Goal: Navigation & Orientation: Find specific page/section

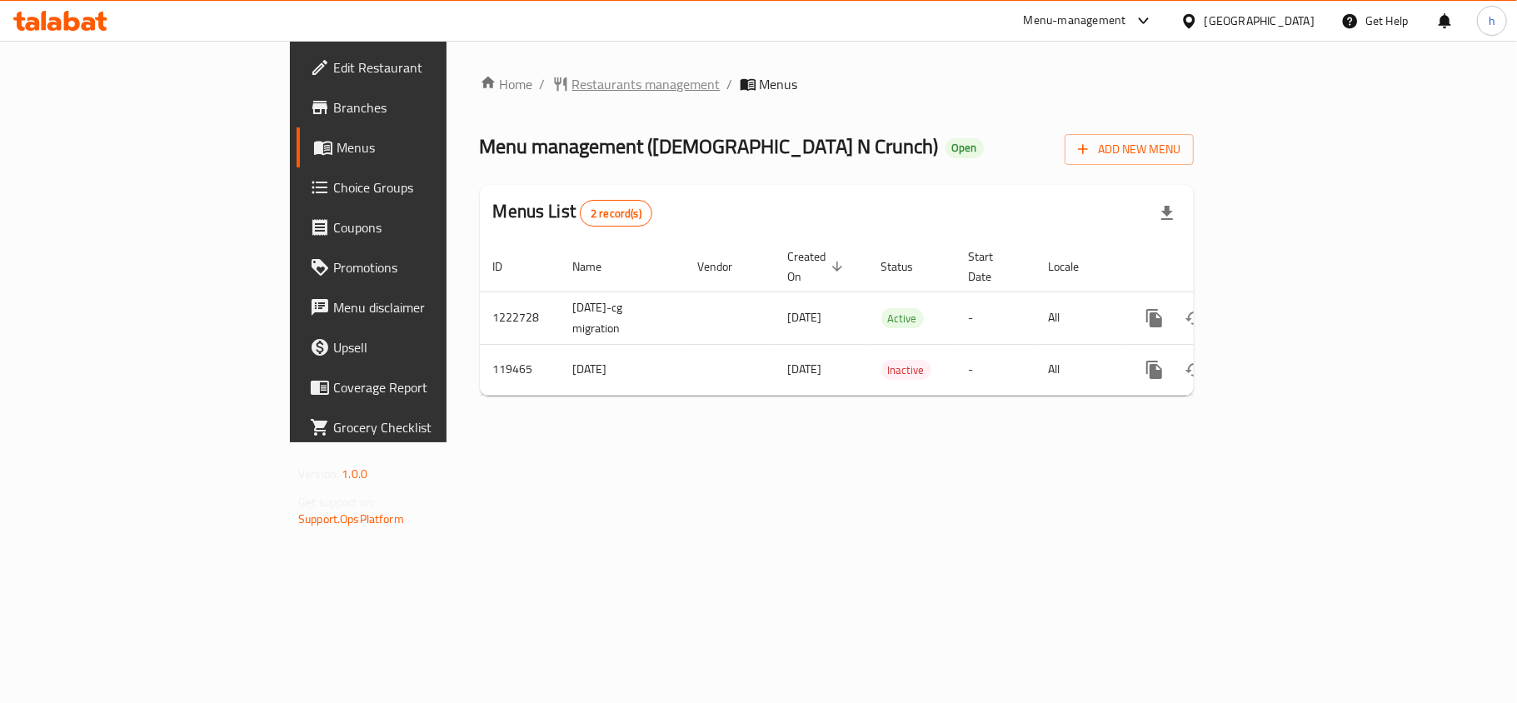
click at [572, 81] on span "Restaurants management" at bounding box center [646, 84] width 148 height 20
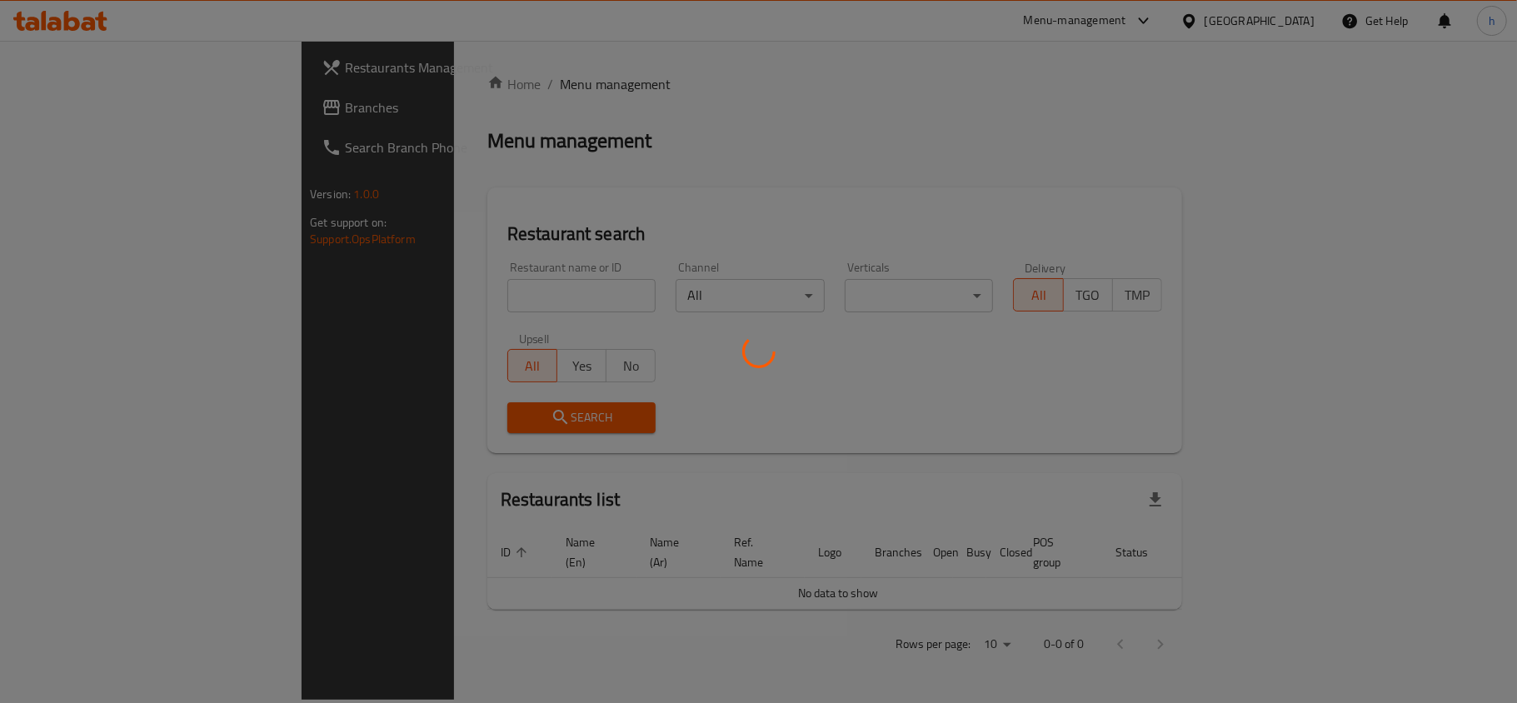
click at [107, 115] on div at bounding box center [758, 351] width 1517 height 703
click at [82, 108] on div at bounding box center [758, 351] width 1517 height 703
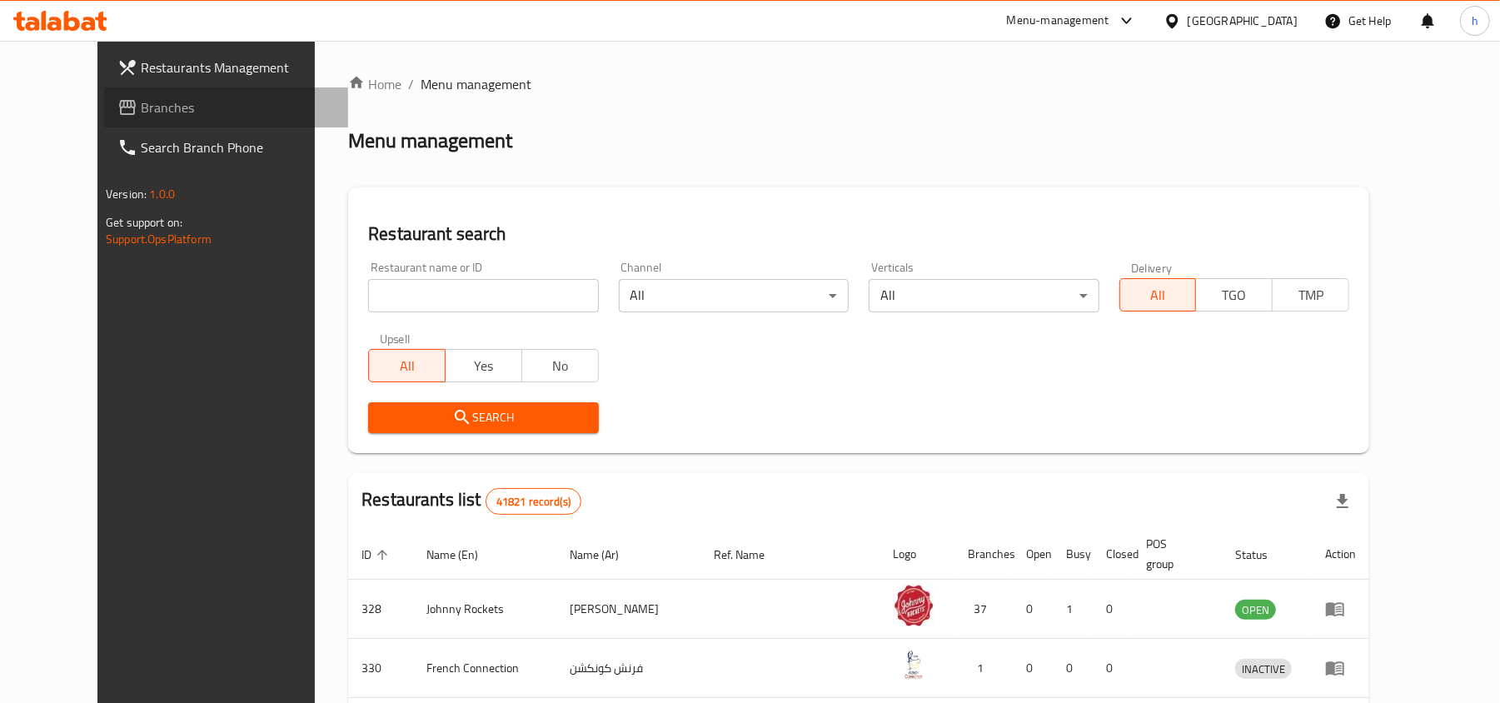
click at [141, 104] on span "Branches" at bounding box center [238, 107] width 194 height 20
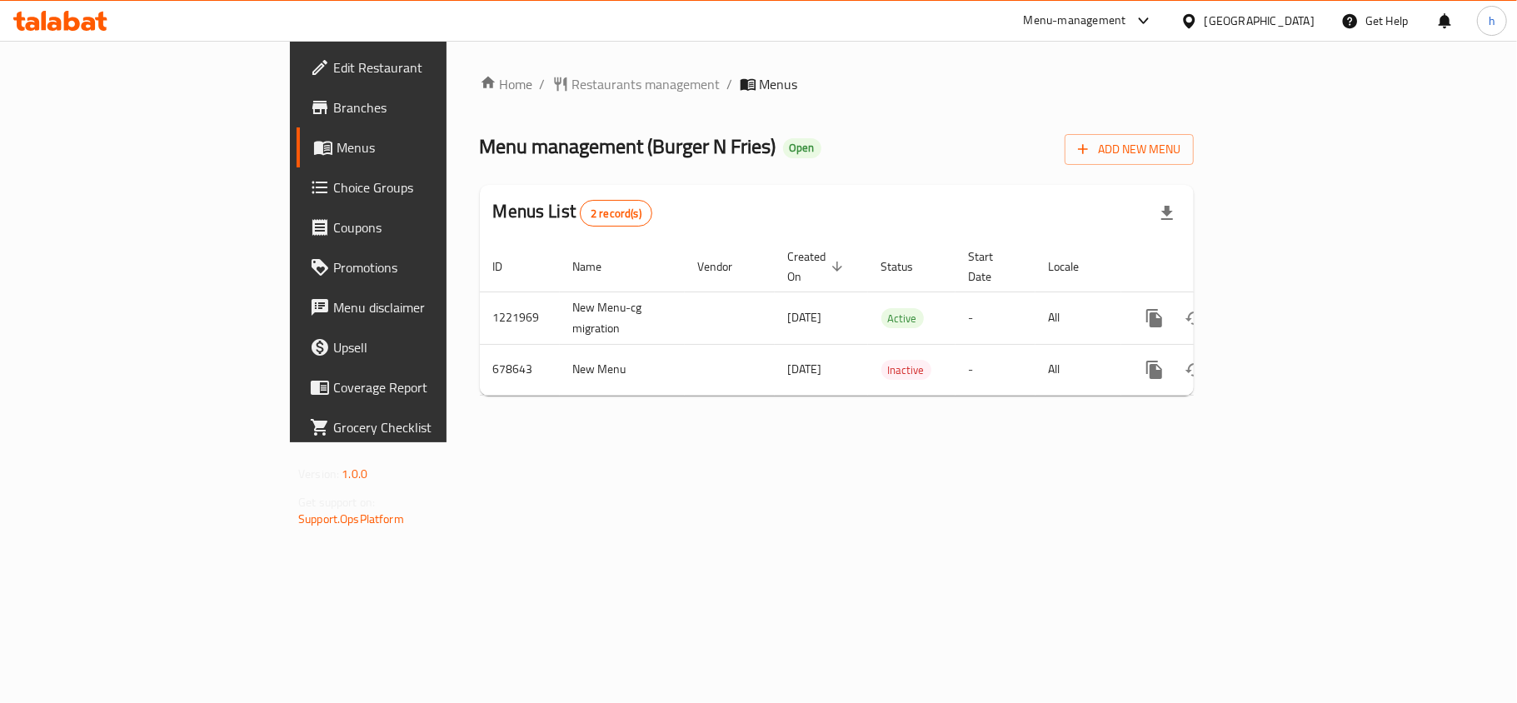
click at [1266, 12] on div "[GEOGRAPHIC_DATA]" at bounding box center [1260, 21] width 110 height 18
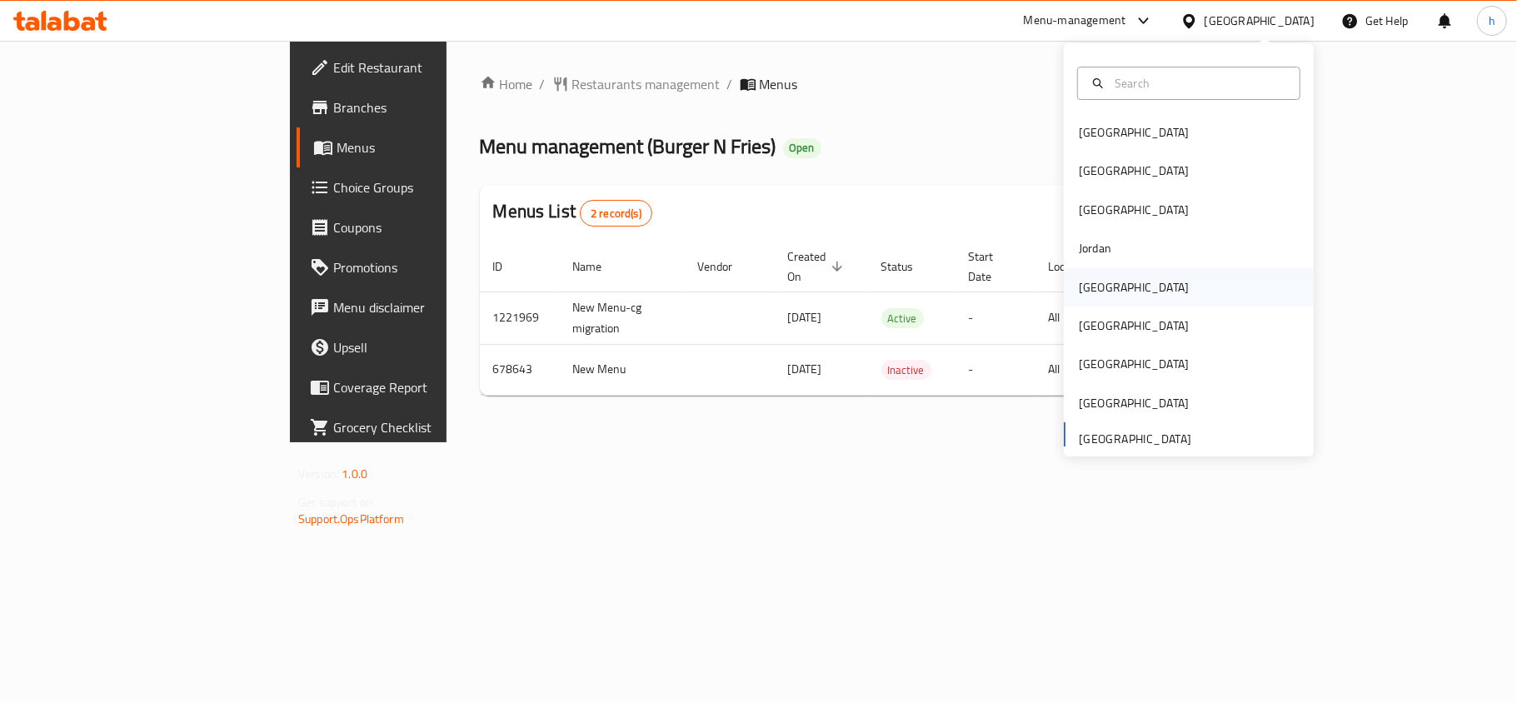
click at [1104, 295] on div "[GEOGRAPHIC_DATA]" at bounding box center [1133, 287] width 137 height 38
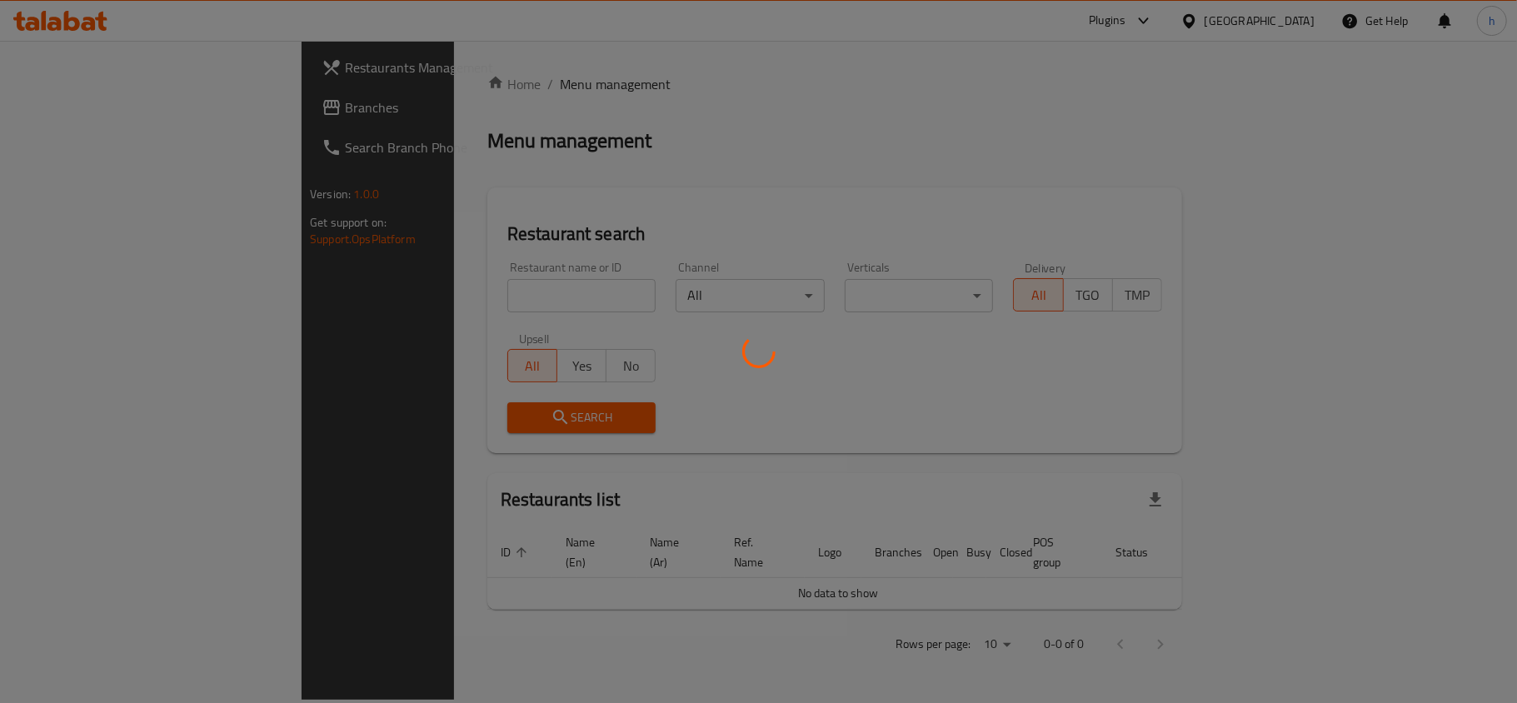
click at [78, 107] on div at bounding box center [758, 351] width 1517 height 703
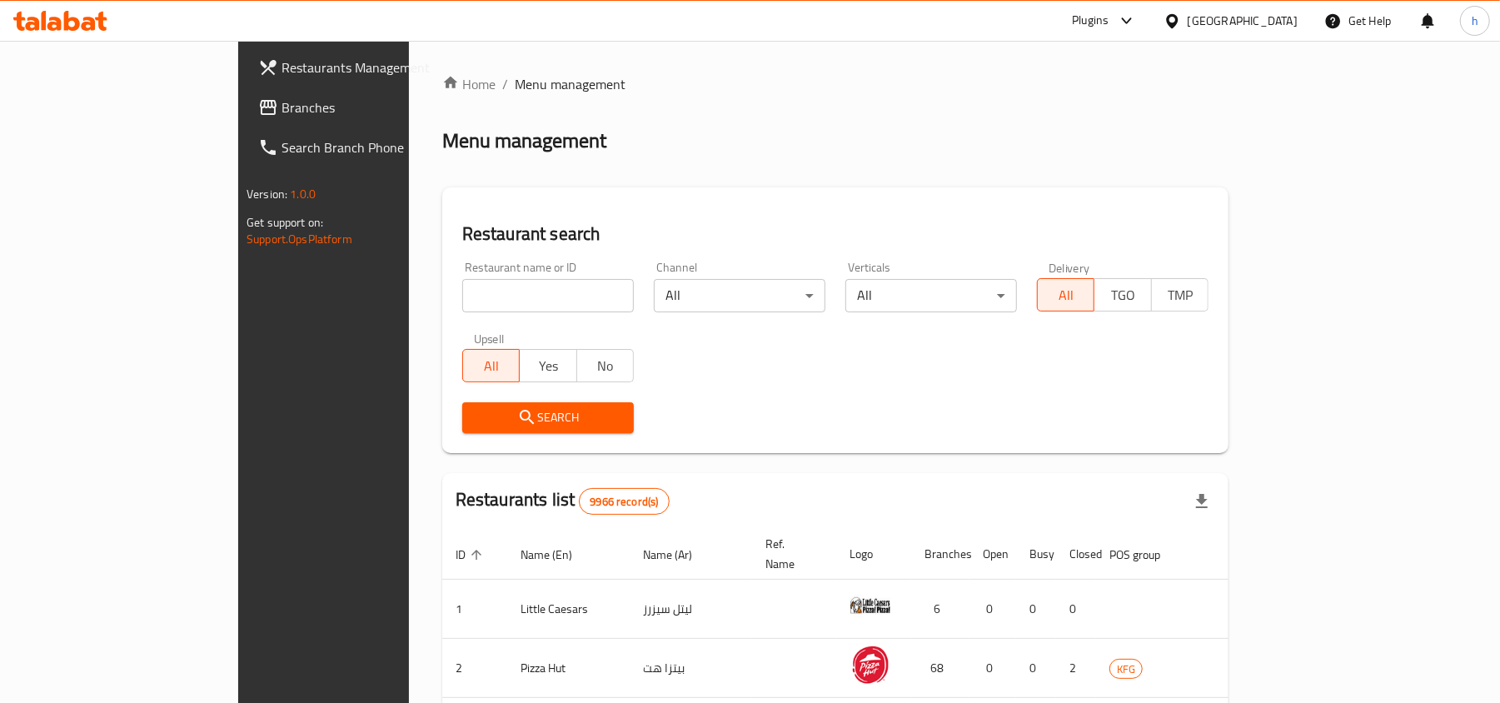
click at [282, 104] on span "Branches" at bounding box center [379, 107] width 194 height 20
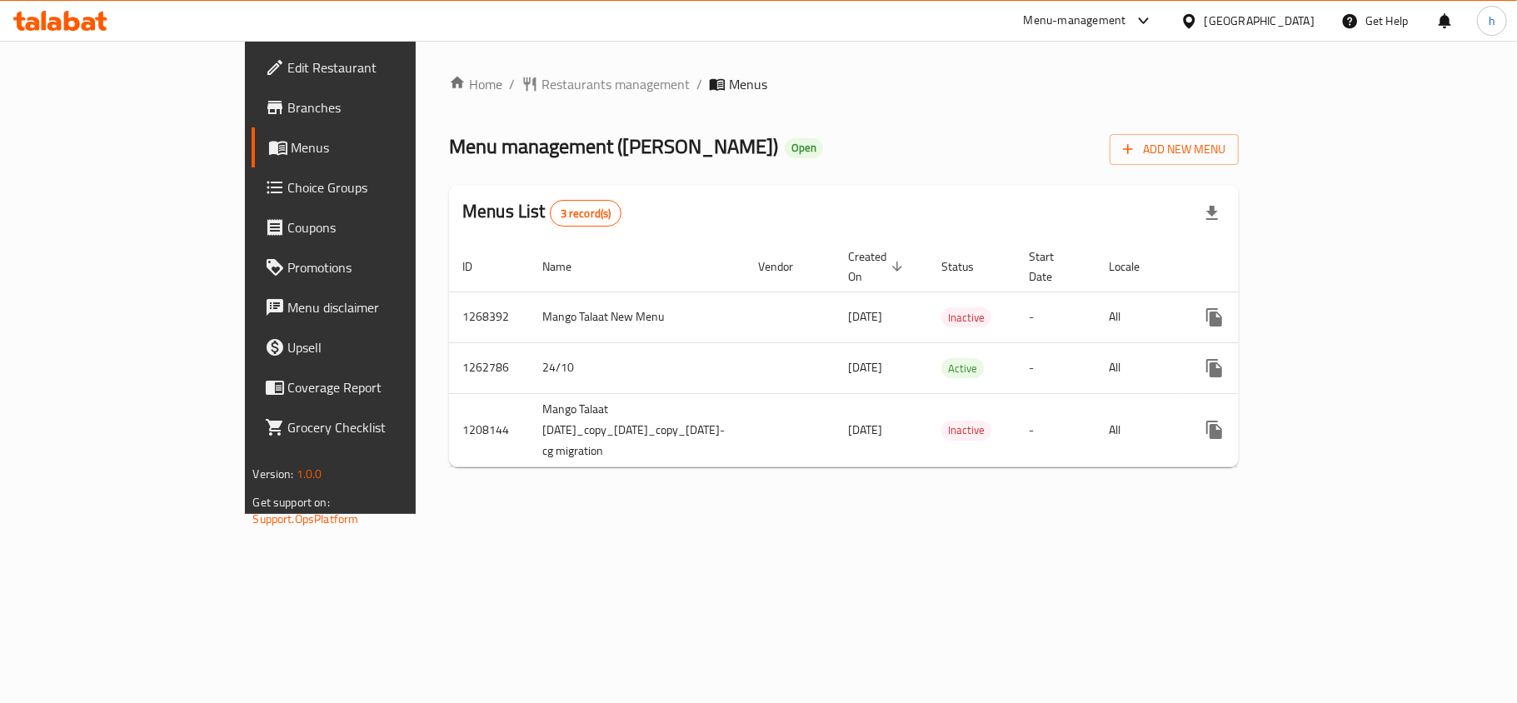
drag, startPoint x: 463, startPoint y: 511, endPoint x: 437, endPoint y: 506, distance: 26.3
click at [463, 511] on div "Home / Restaurants management / Menus Menu management ( Mango Talaat ) Open Add…" at bounding box center [844, 277] width 856 height 473
click at [1278, 12] on div "[GEOGRAPHIC_DATA]" at bounding box center [1260, 21] width 110 height 18
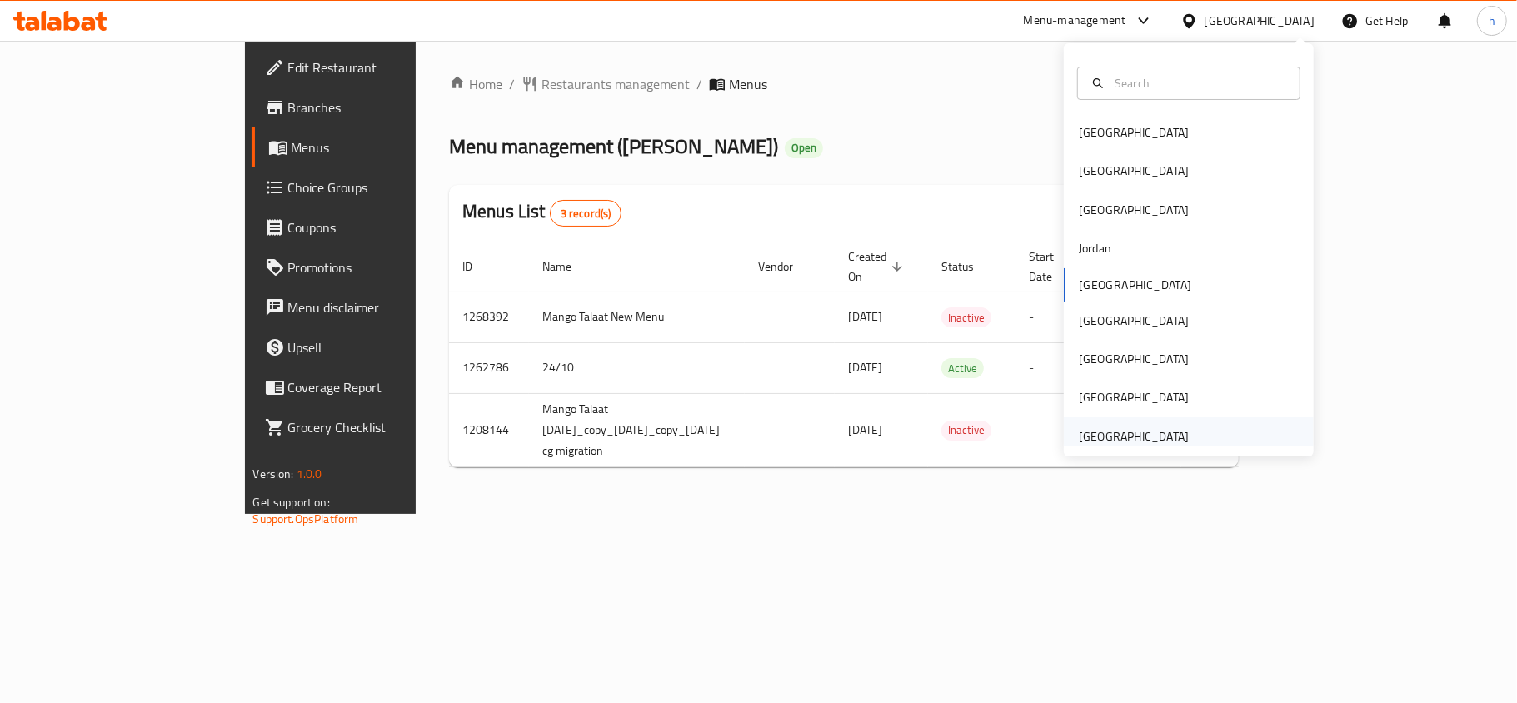
click at [1160, 446] on div "[GEOGRAPHIC_DATA]" at bounding box center [1134, 436] width 110 height 18
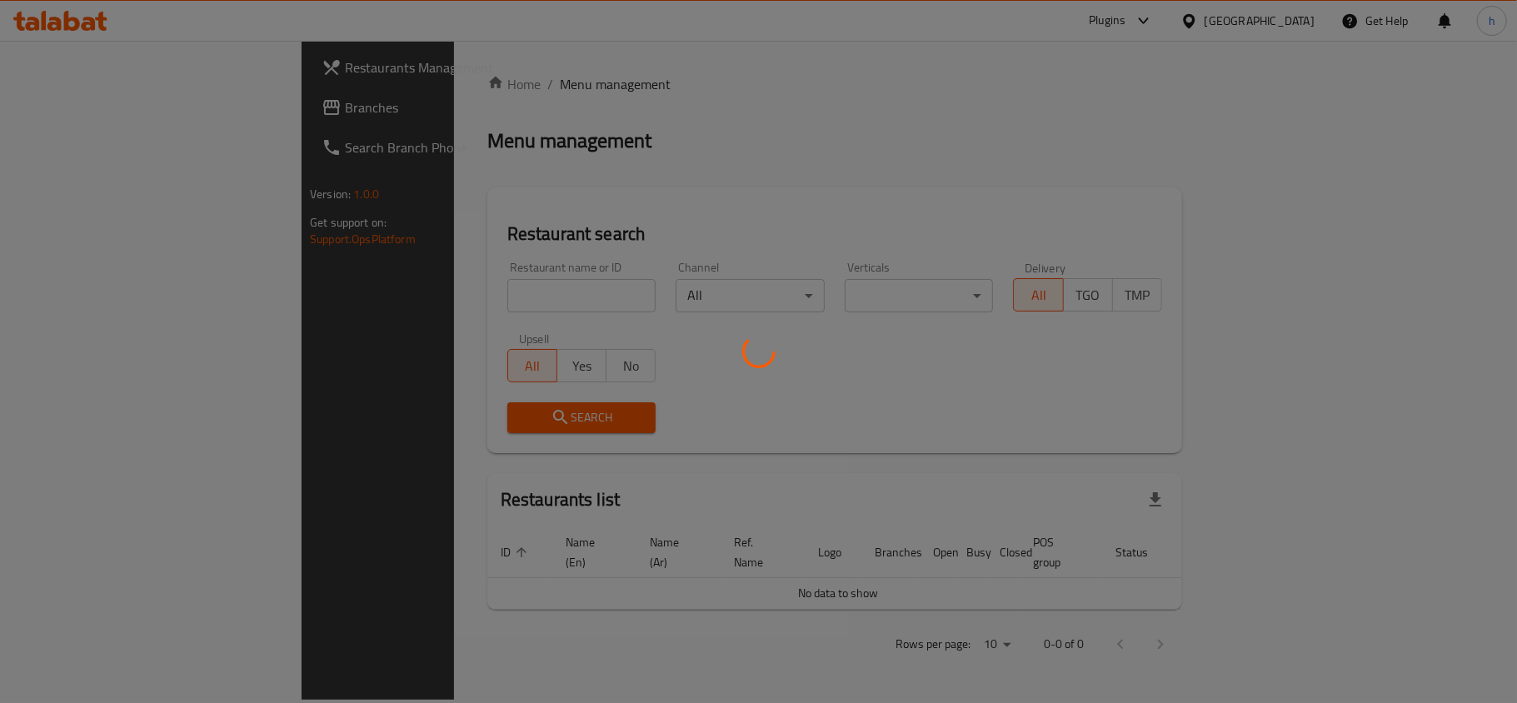
click at [45, 108] on div at bounding box center [758, 351] width 1517 height 703
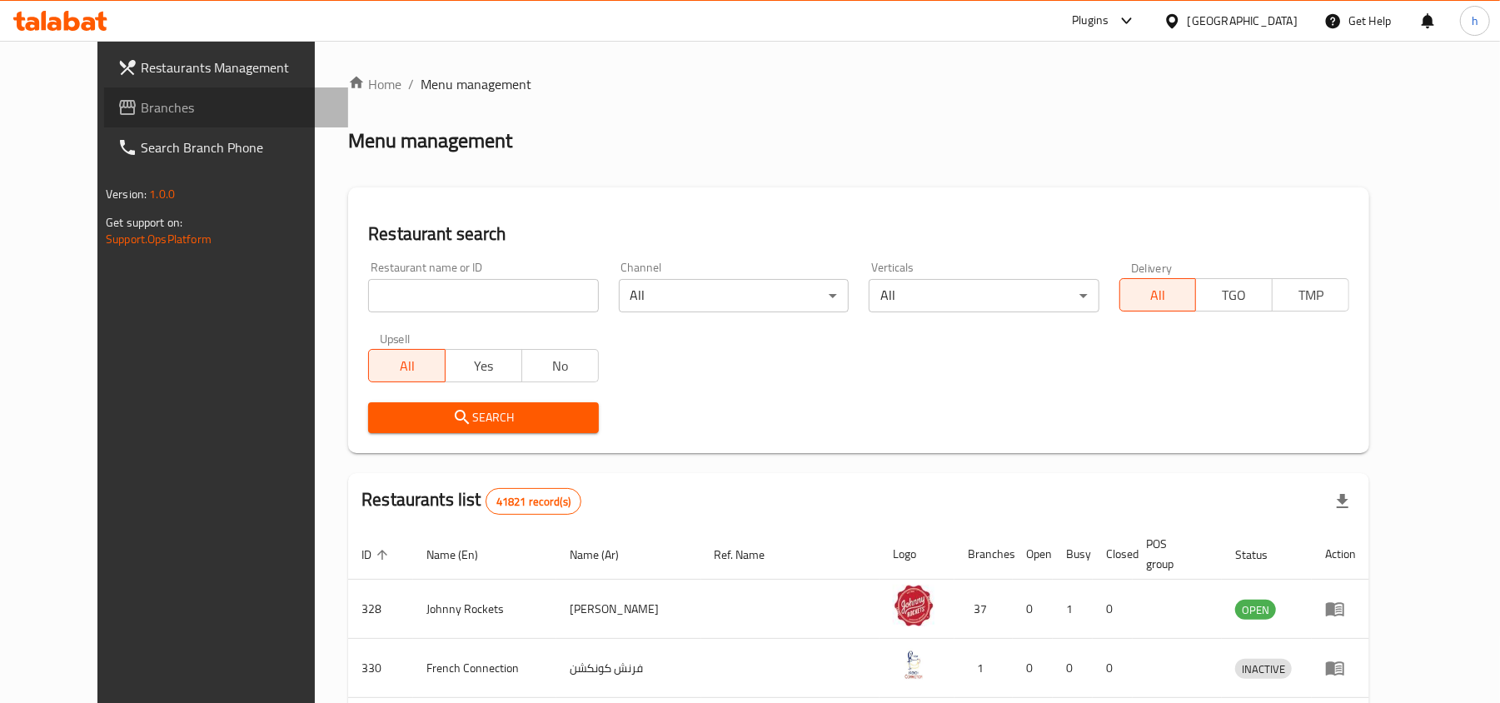
click at [141, 108] on span "Branches" at bounding box center [238, 107] width 194 height 20
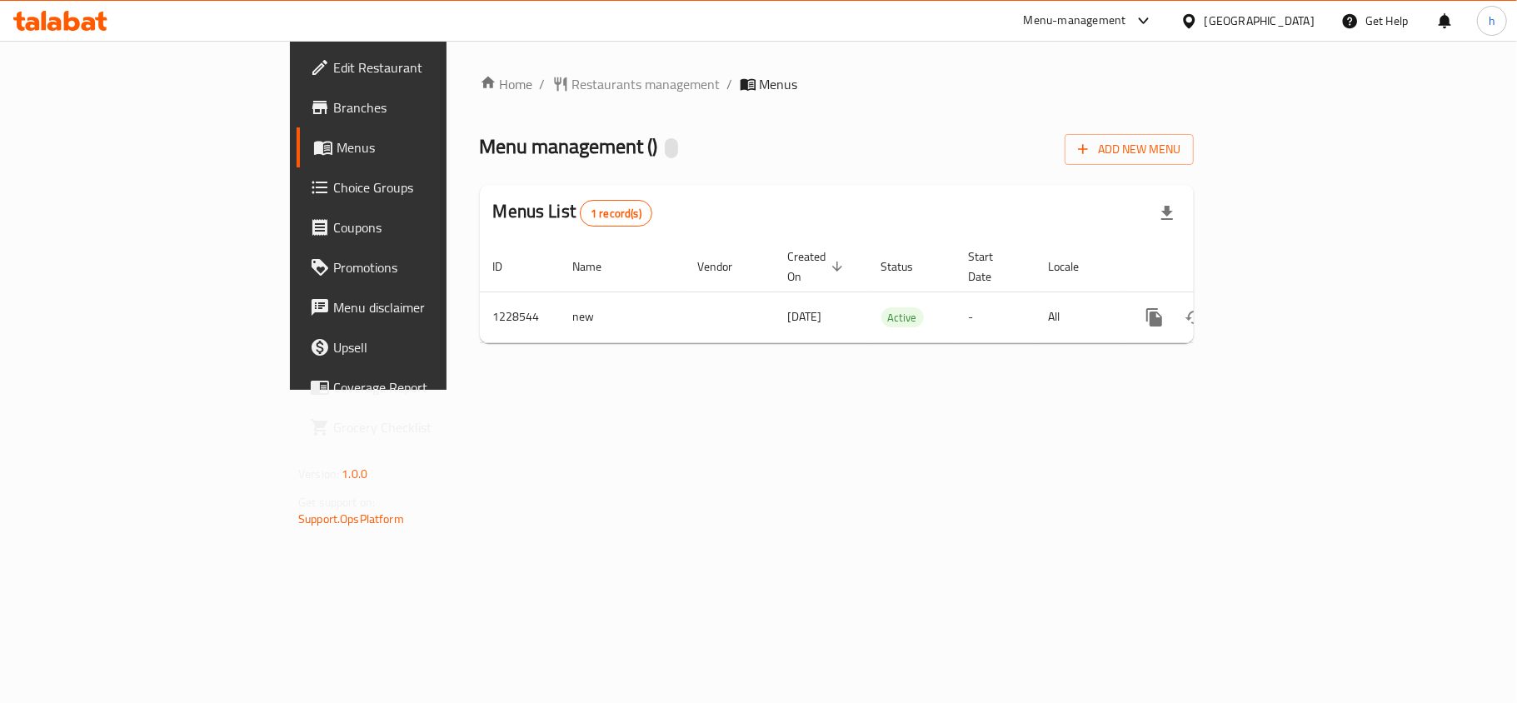
click at [531, 390] on div "Home / Restaurants management / Menus Menu management ( ) Add New Menu Menus Li…" at bounding box center [837, 215] width 781 height 349
click at [716, 191] on div "Menus List 1 record(s)" at bounding box center [837, 213] width 714 height 57
click at [1293, 22] on div "[GEOGRAPHIC_DATA]" at bounding box center [1260, 21] width 110 height 18
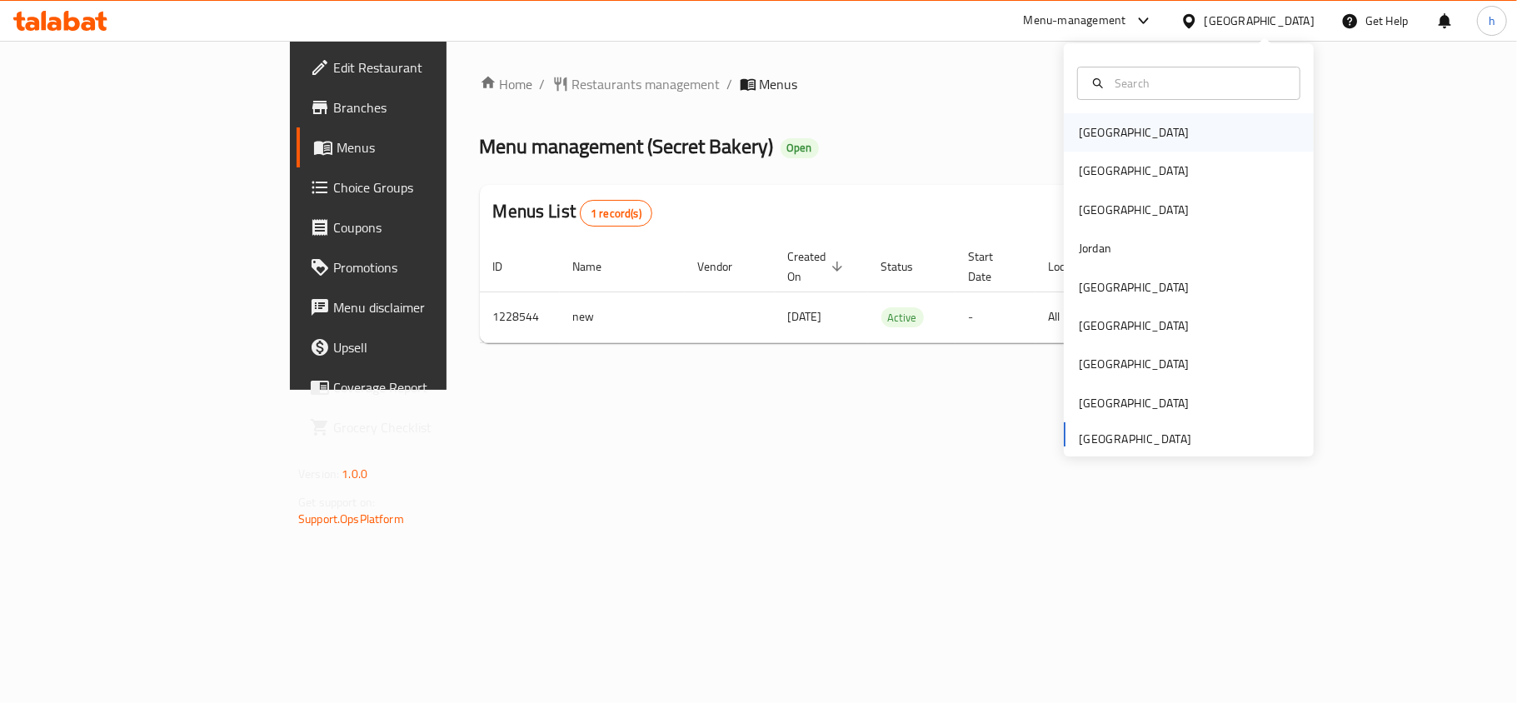
click at [1085, 133] on div "[GEOGRAPHIC_DATA]" at bounding box center [1134, 132] width 110 height 18
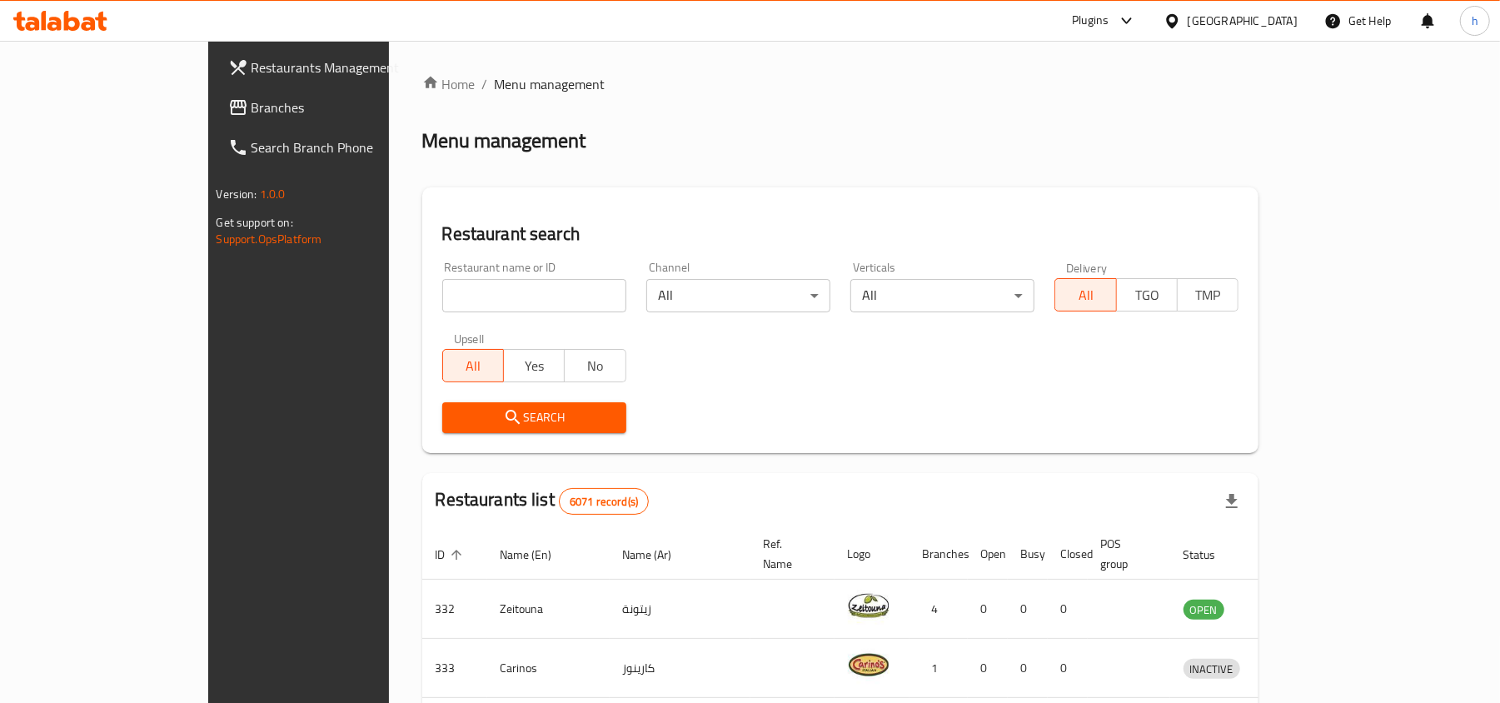
click at [252, 114] on span "Branches" at bounding box center [349, 107] width 194 height 20
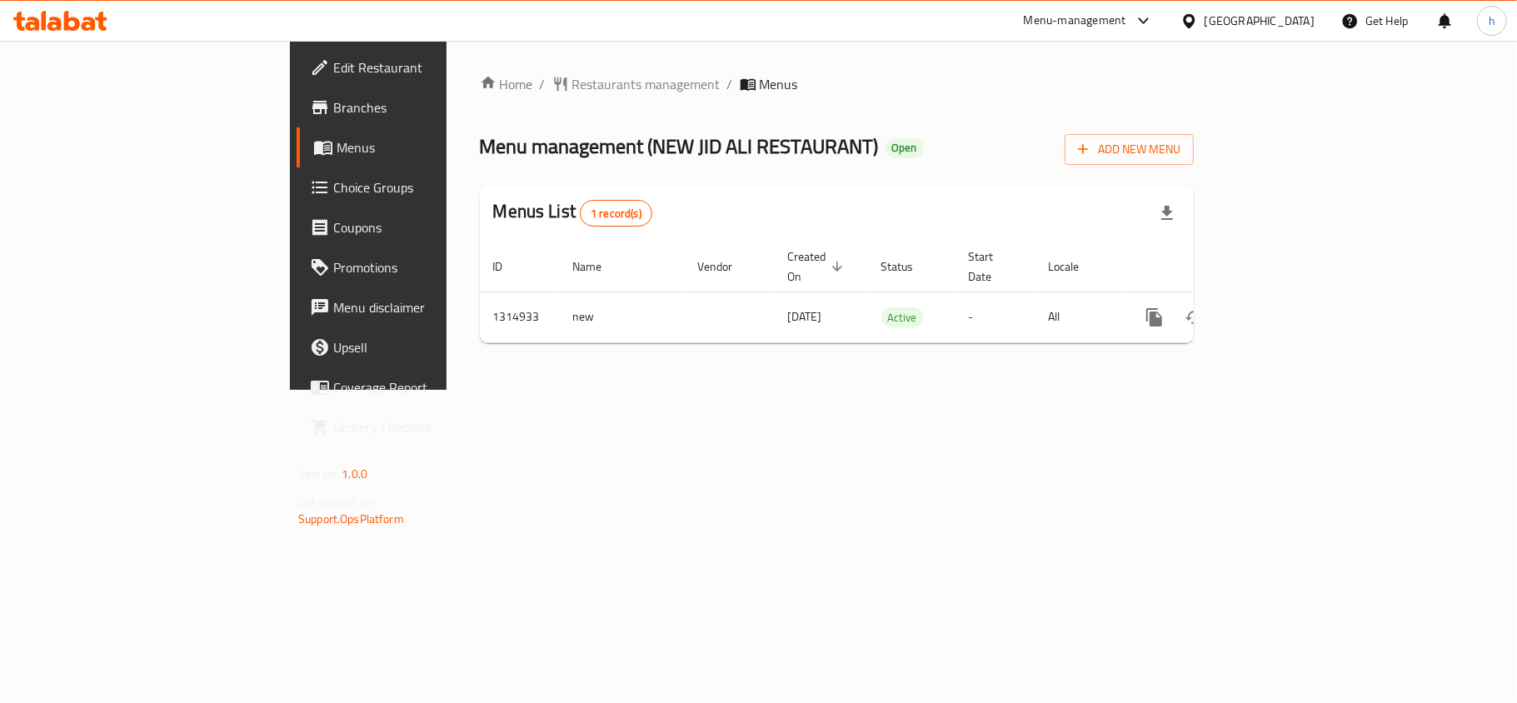
click at [1300, 14] on div "Bahrain" at bounding box center [1260, 21] width 110 height 18
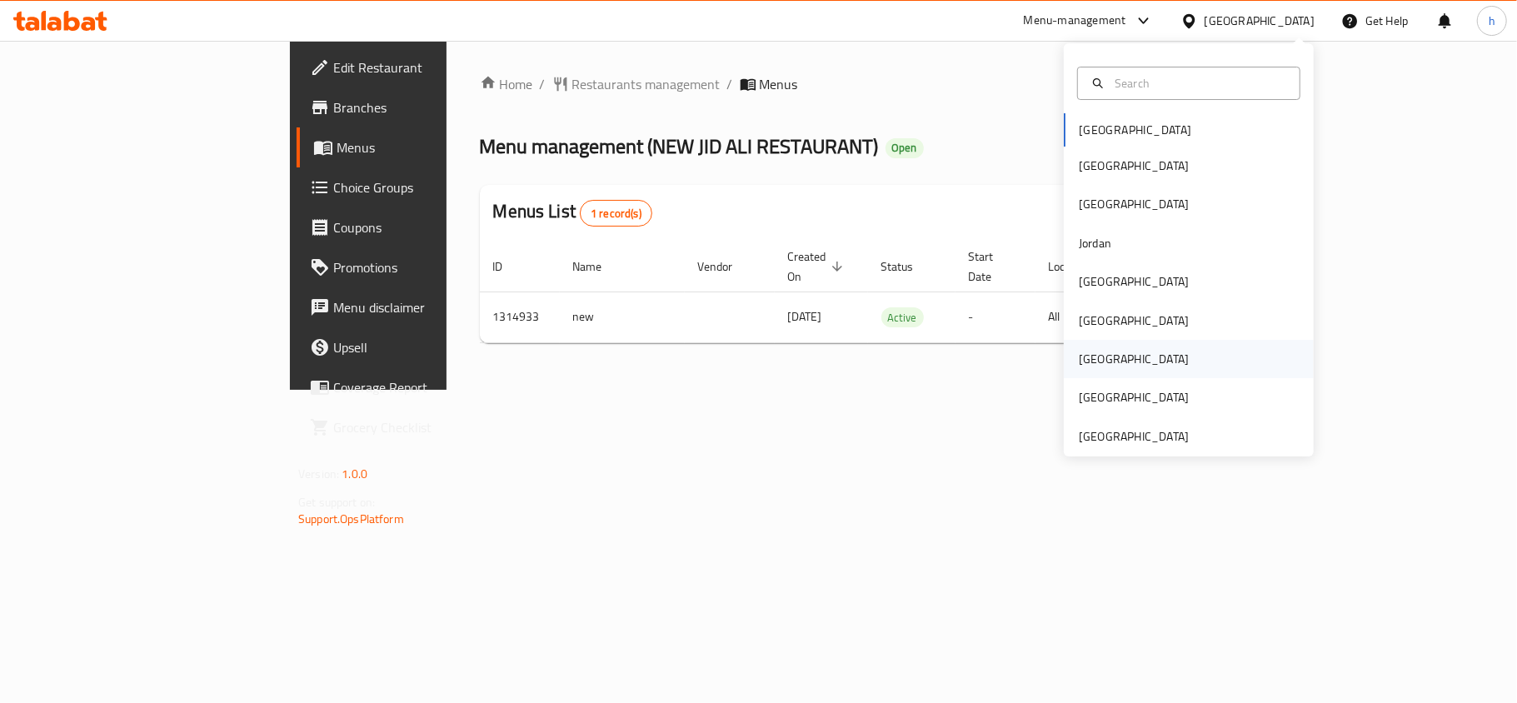
click at [1088, 363] on div "[GEOGRAPHIC_DATA]" at bounding box center [1134, 359] width 110 height 18
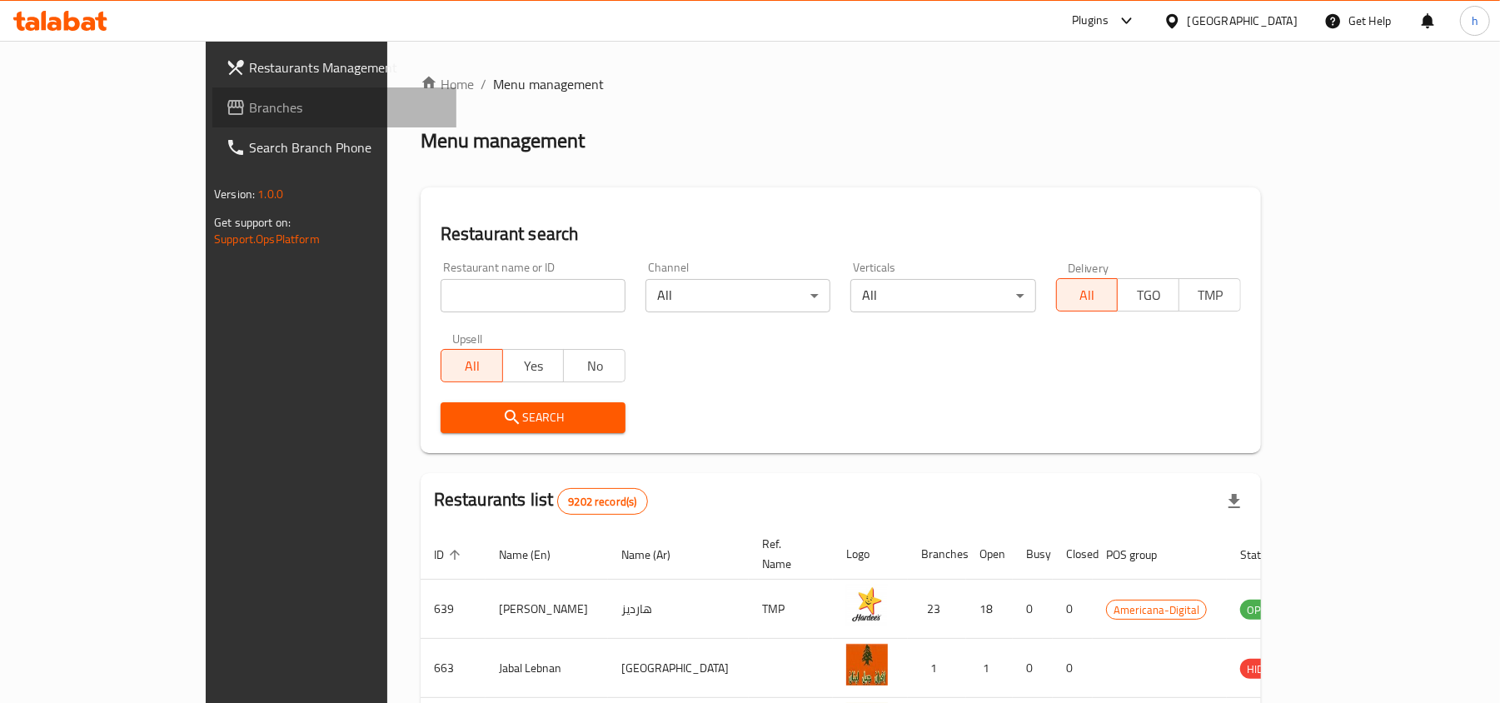
click at [249, 105] on span "Branches" at bounding box center [346, 107] width 194 height 20
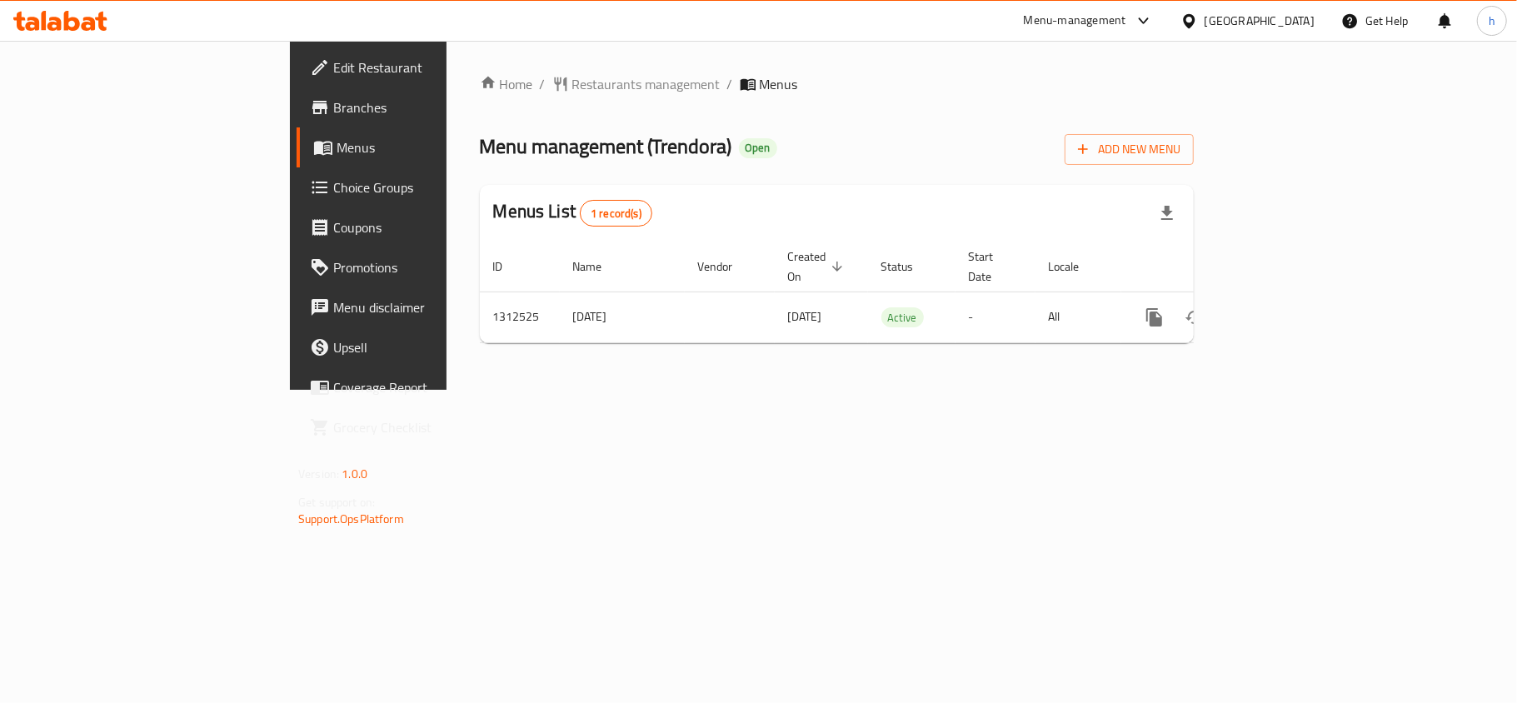
click at [560, 390] on div "Home / Restaurants management / Menus Menu management ( Trendora ) Open Add New…" at bounding box center [837, 215] width 781 height 349
click at [950, 111] on div "Home / Restaurants management / Menus Menu management ( Trendora ) Open Add New…" at bounding box center [837, 215] width 714 height 282
click at [572, 91] on span "Restaurants management" at bounding box center [646, 84] width 148 height 20
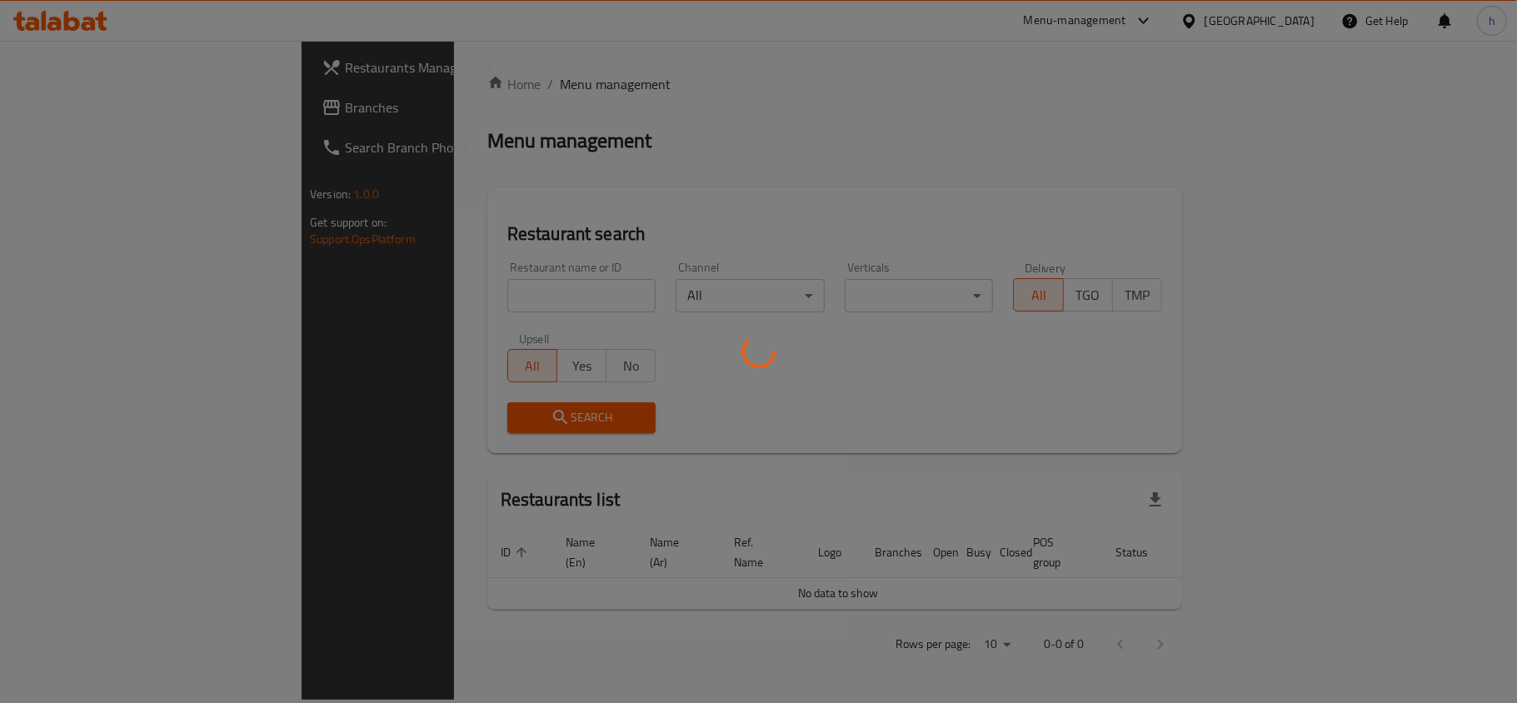
click at [65, 117] on div at bounding box center [758, 351] width 1517 height 703
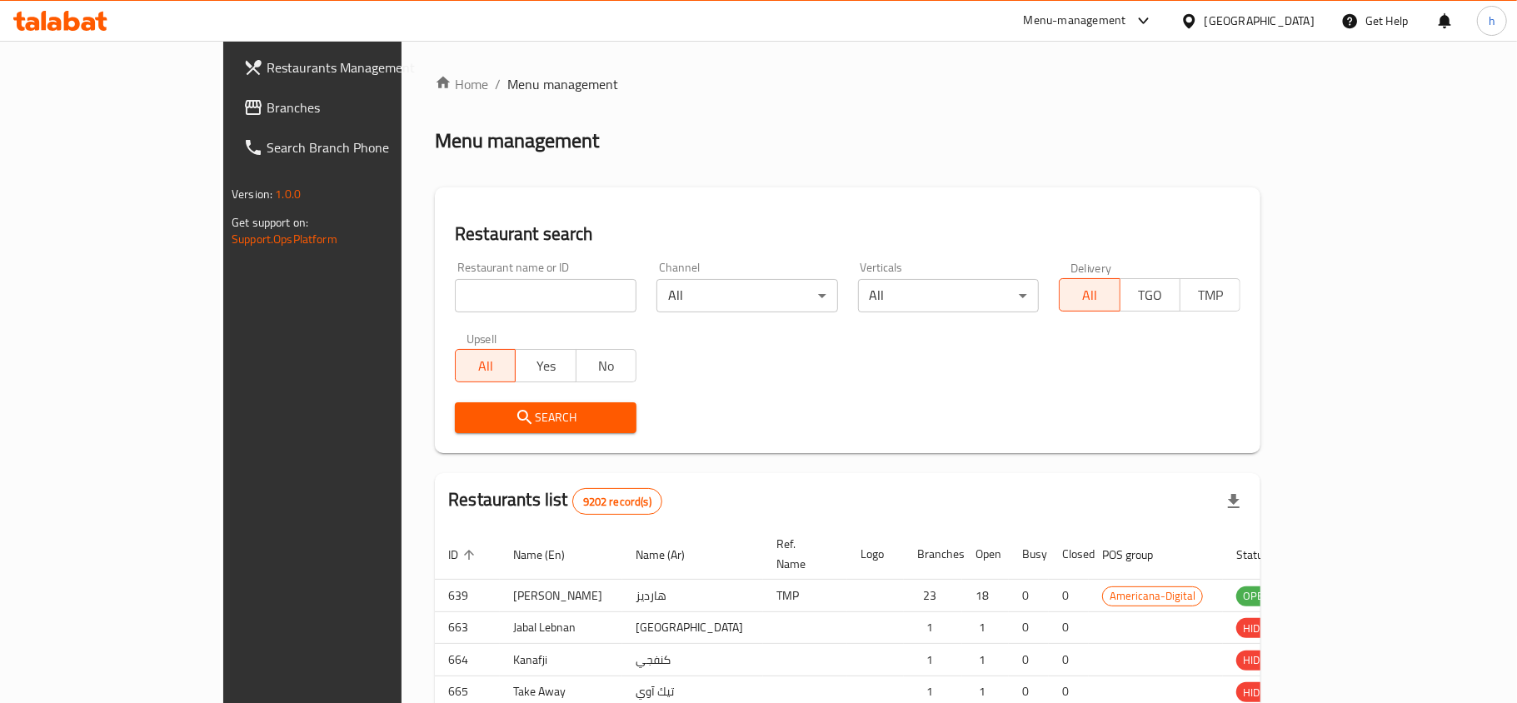
click at [73, 92] on div at bounding box center [758, 351] width 1517 height 703
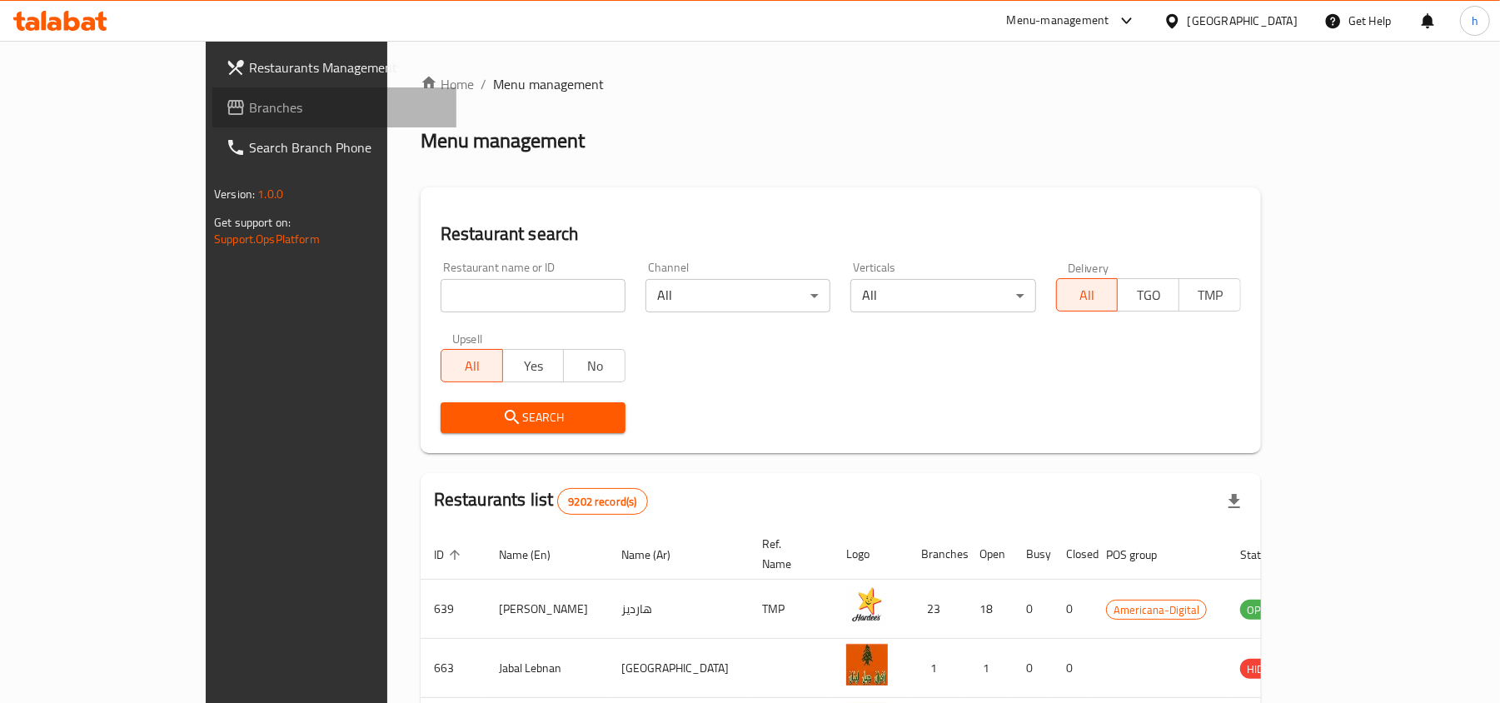
click at [249, 105] on span "Branches" at bounding box center [346, 107] width 194 height 20
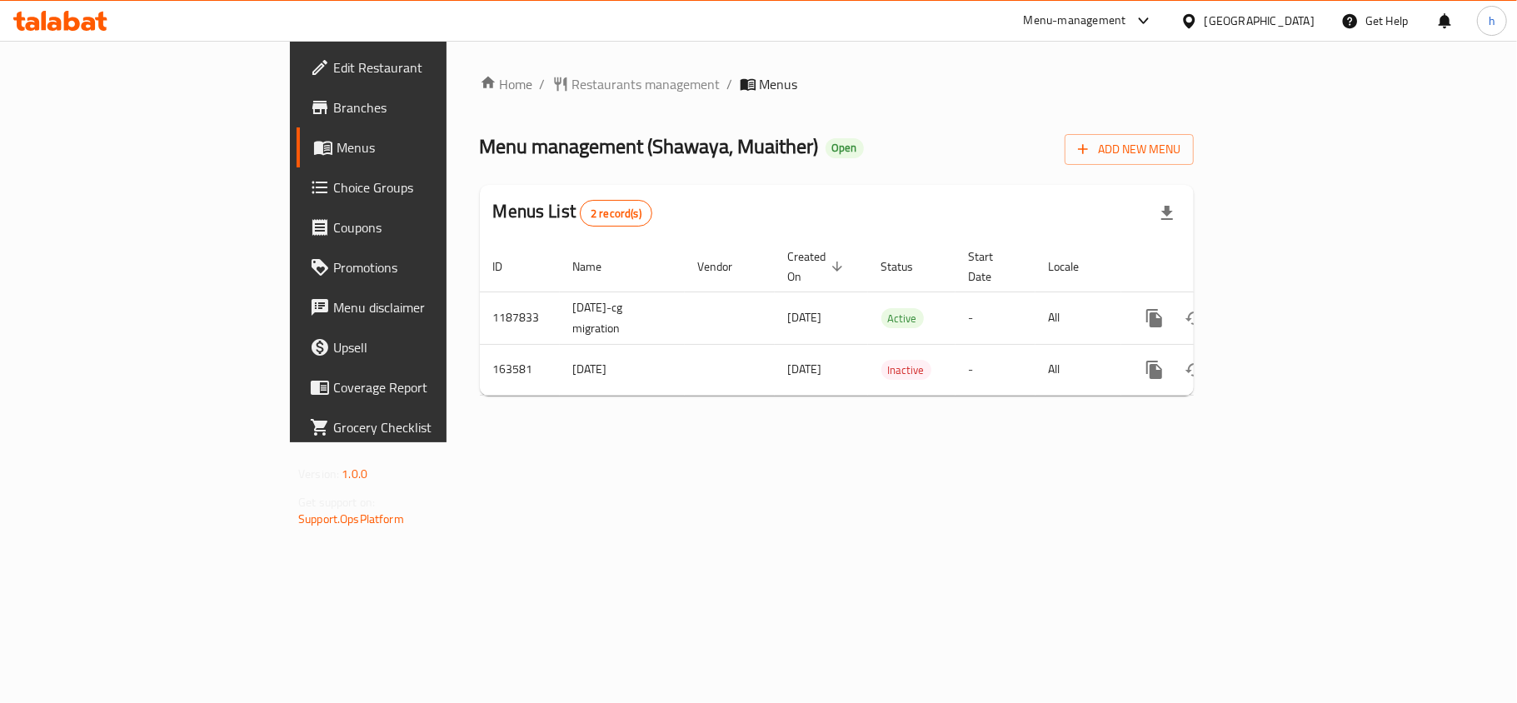
click at [1205, 21] on div at bounding box center [1192, 21] width 24 height 18
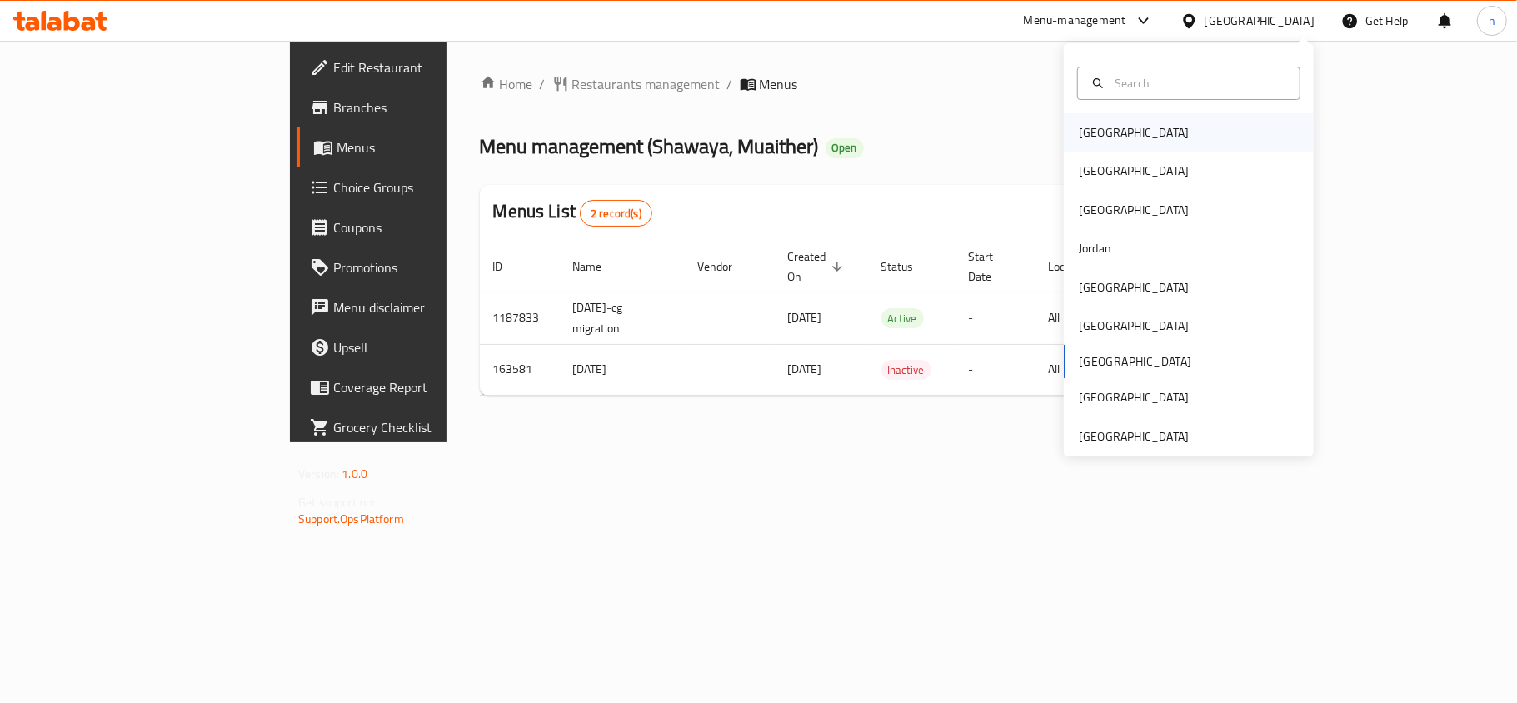
click at [1090, 147] on div "[GEOGRAPHIC_DATA]" at bounding box center [1133, 132] width 137 height 38
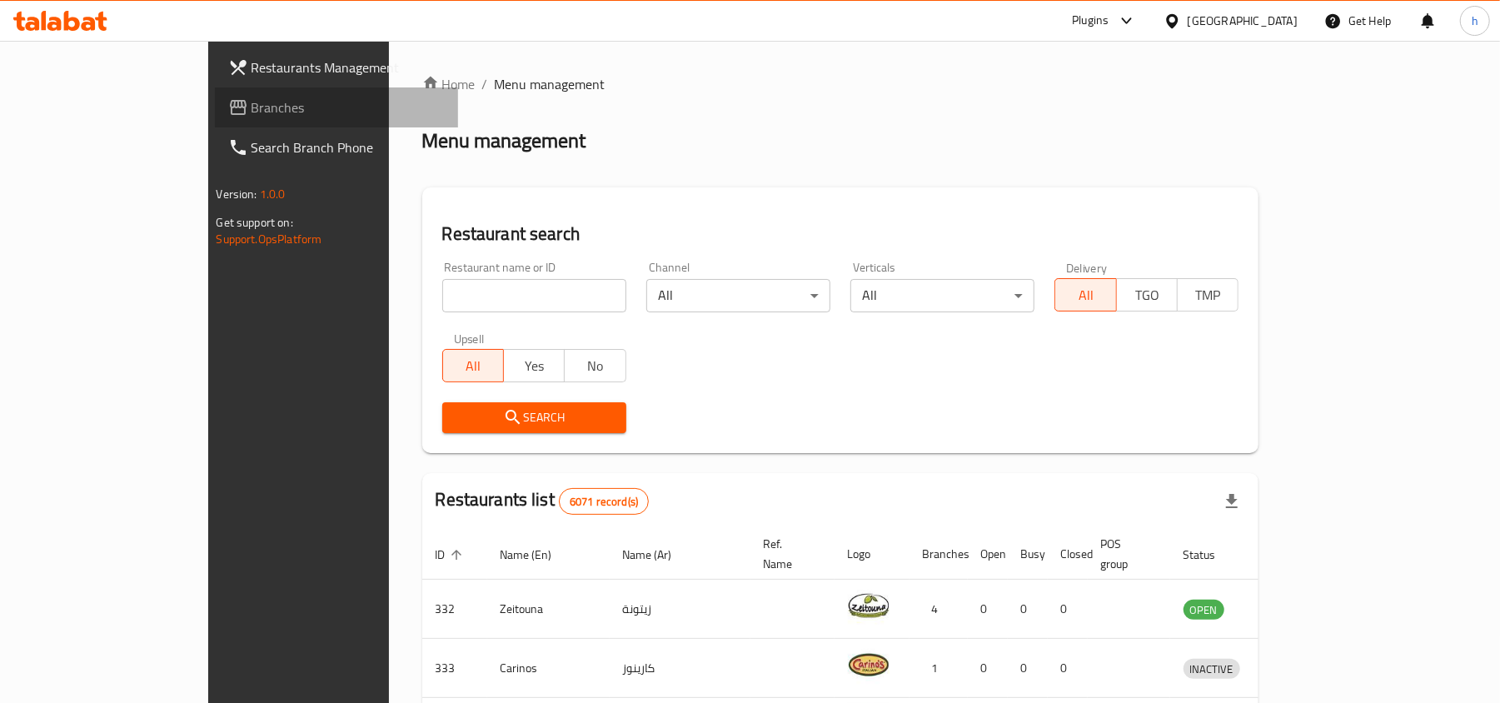
click at [252, 107] on span "Branches" at bounding box center [349, 107] width 194 height 20
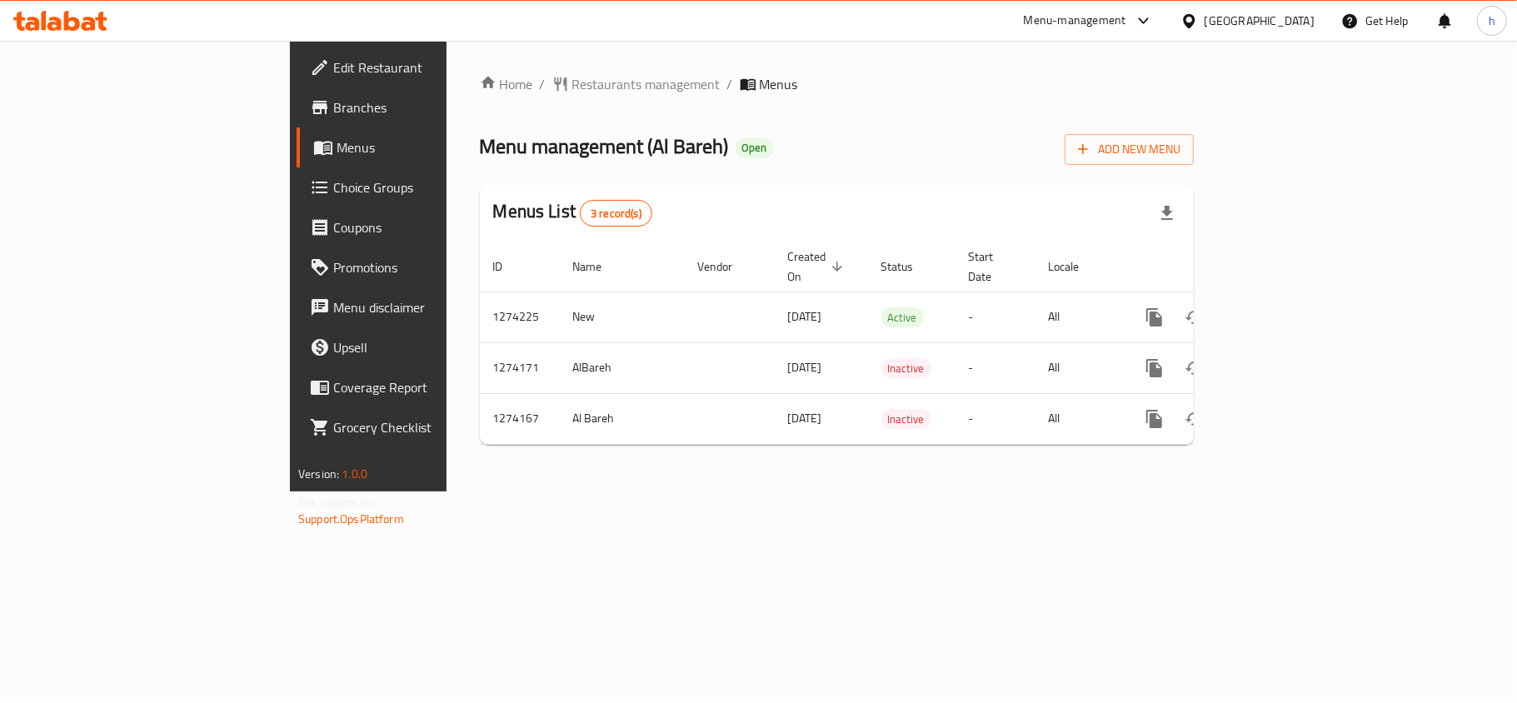
click at [475, 491] on div "Home / Restaurants management / Menus Menu management ( Al Bareh ) Open Add New…" at bounding box center [837, 266] width 781 height 451
